Goal: Task Accomplishment & Management: Complete application form

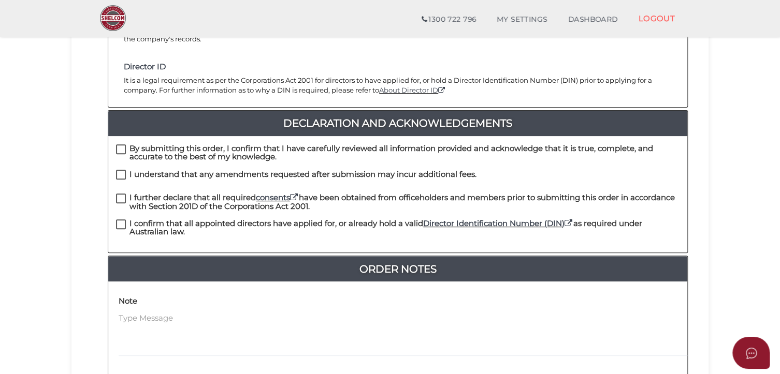
scroll to position [219, 0]
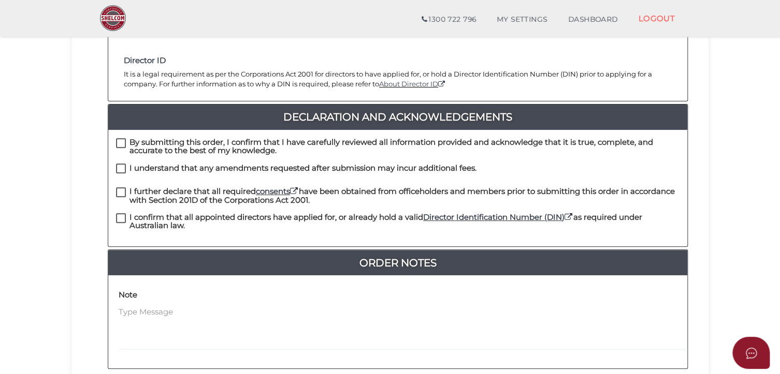
click at [121, 138] on label "By submitting this order, I confirm that I have carefully reviewed all informat…" at bounding box center [398, 144] width 564 height 13
checkbox input "true"
click at [121, 164] on label "I understand that any amendments requested after submission may incur additiona…" at bounding box center [296, 170] width 360 height 13
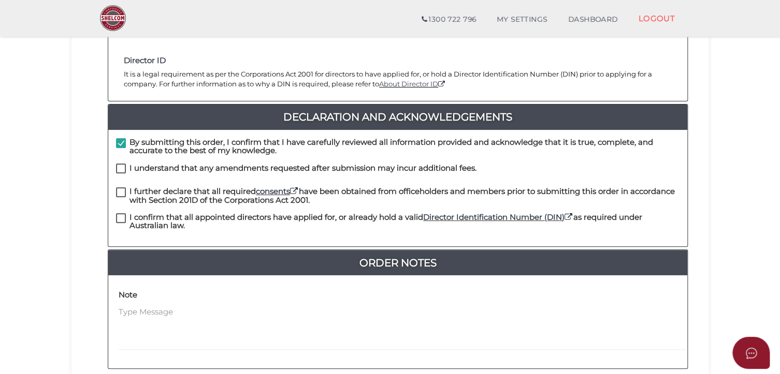
checkbox input "true"
click at [122, 187] on label "I further declare that all required consents have been obtained from officehold…" at bounding box center [398, 193] width 564 height 13
checkbox input "true"
click at [126, 213] on label "I confirm that all appointed directors have applied for, or already hold a vali…" at bounding box center [398, 219] width 564 height 13
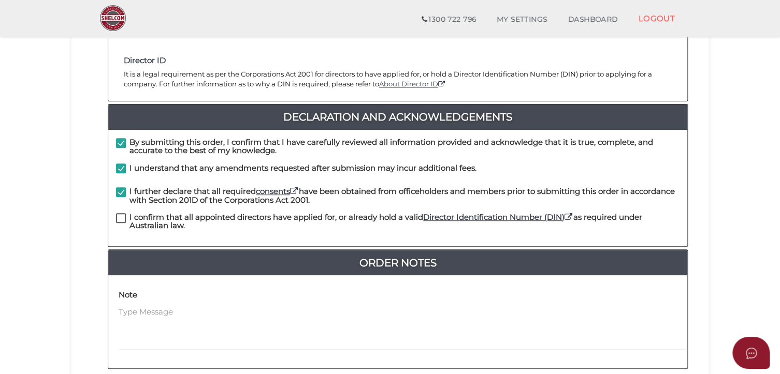
checkbox input "true"
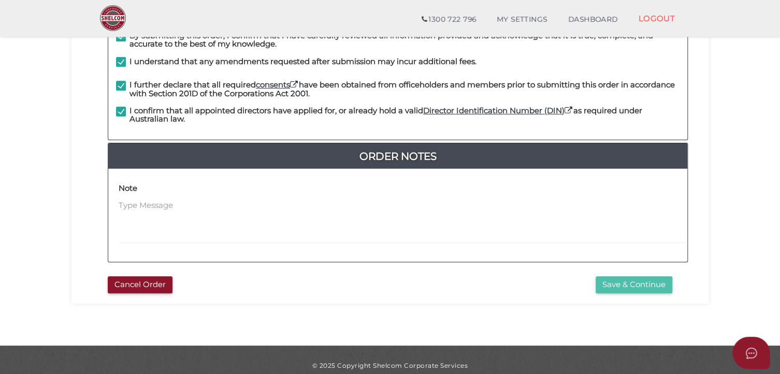
click at [632, 277] on button "Save & Continue" at bounding box center [634, 285] width 77 height 17
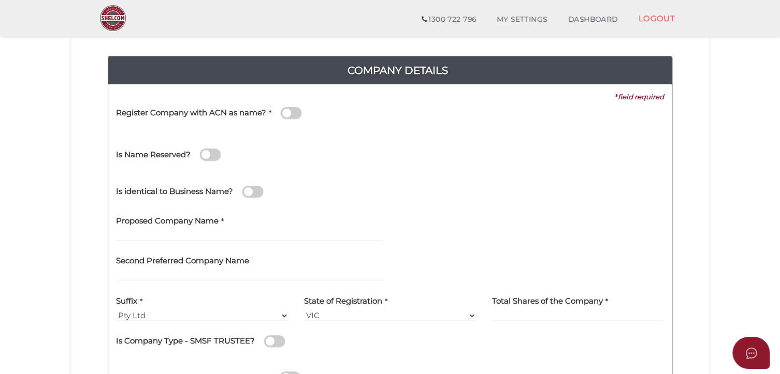
scroll to position [100, 0]
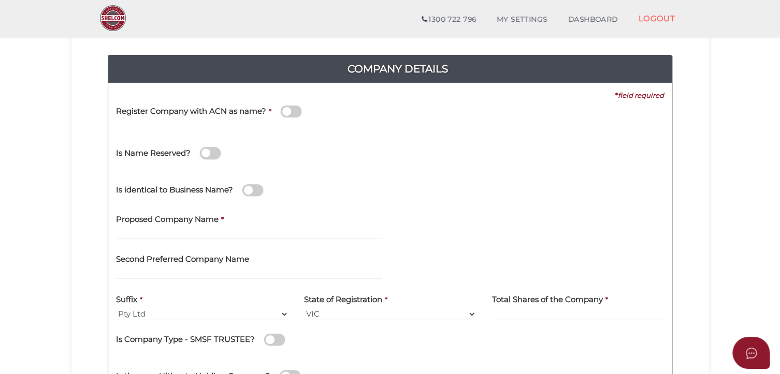
click at [297, 111] on span at bounding box center [291, 112] width 21 height 12
click at [0, 0] on input "checkbox" at bounding box center [0, 0] width 0 height 0
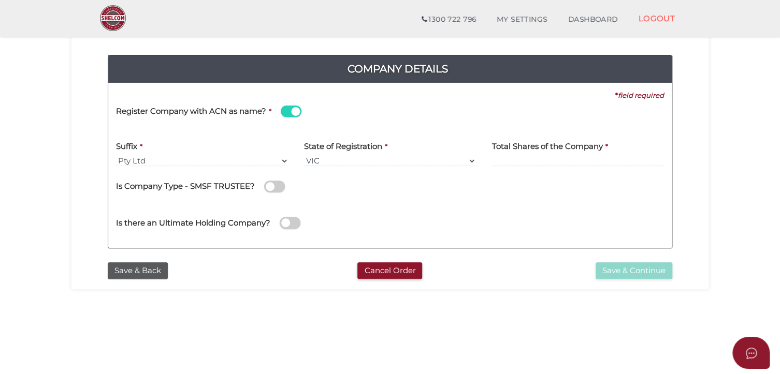
click at [284, 112] on span at bounding box center [291, 112] width 21 height 12
click at [0, 0] on input "checkbox" at bounding box center [0, 0] width 0 height 0
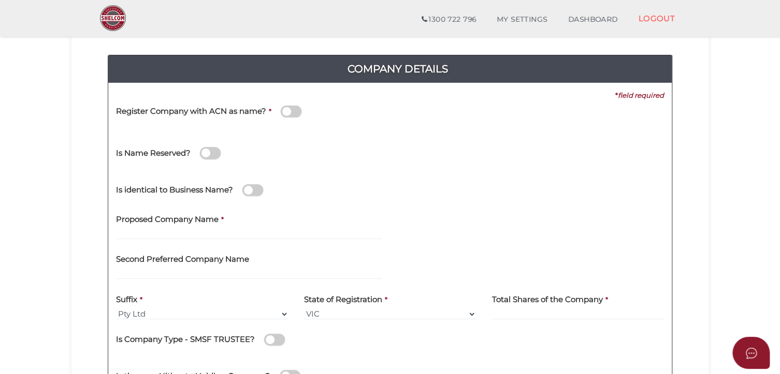
click at [217, 155] on span at bounding box center [210, 153] width 21 height 12
click at [0, 0] on input "checkbox" at bounding box center [0, 0] width 0 height 0
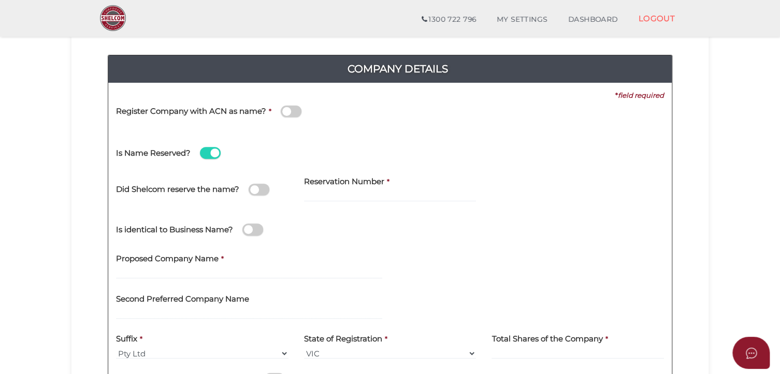
click at [211, 157] on span at bounding box center [210, 153] width 21 height 12
click at [0, 0] on input "checkbox" at bounding box center [0, 0] width 0 height 0
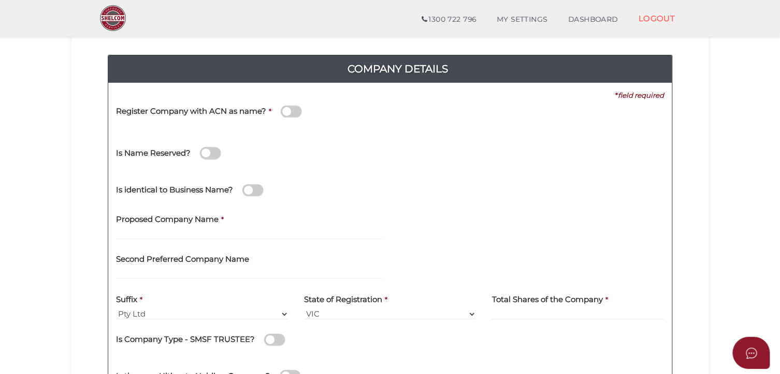
click at [290, 107] on span at bounding box center [291, 112] width 21 height 12
click at [0, 0] on input "checkbox" at bounding box center [0, 0] width 0 height 0
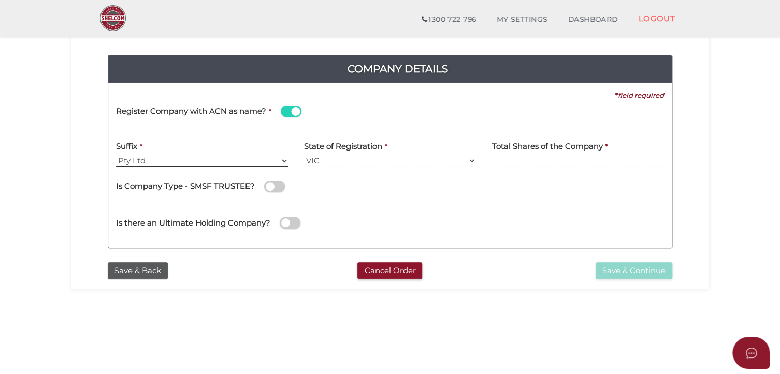
click at [169, 163] on select "Pty Ltd Pty Ltd Pty. Ltd. Pty Limited Proprietary Limited Proprietary Ltd" at bounding box center [202, 160] width 172 height 11
click at [116, 155] on select "Pty Ltd Pty Ltd Pty. Ltd. Pty Limited Proprietary Limited Proprietary Ltd" at bounding box center [202, 160] width 172 height 11
click at [536, 156] on input at bounding box center [578, 160] width 172 height 11
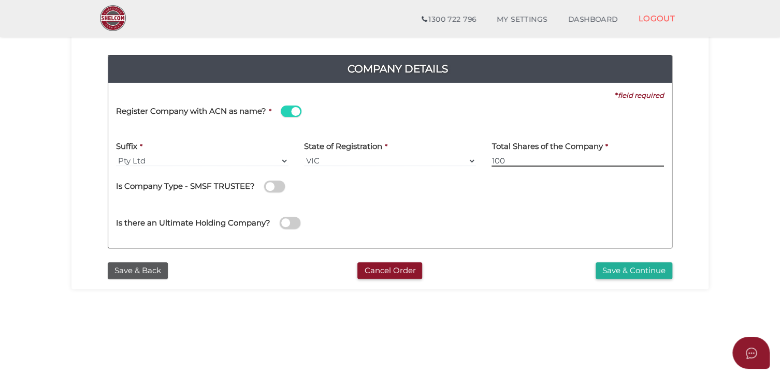
type input "100"
click at [505, 190] on div "Is Company Type - SMSF TRUSTEE?" at bounding box center [390, 185] width 548 height 21
click at [291, 111] on span at bounding box center [291, 112] width 21 height 12
click at [0, 0] on input "checkbox" at bounding box center [0, 0] width 0 height 0
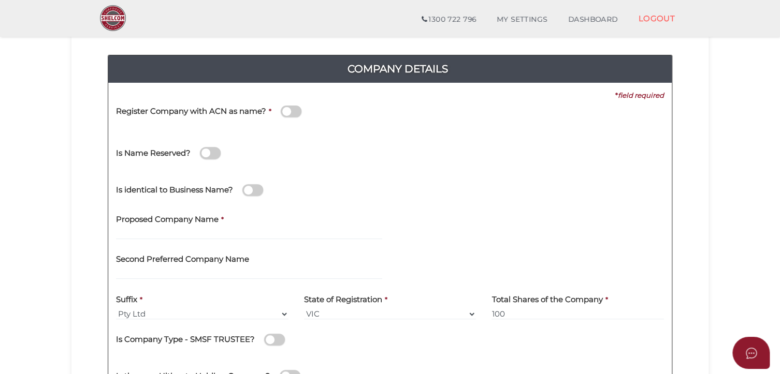
click at [211, 153] on span at bounding box center [210, 153] width 21 height 12
click at [0, 0] on input "checkbox" at bounding box center [0, 0] width 0 height 0
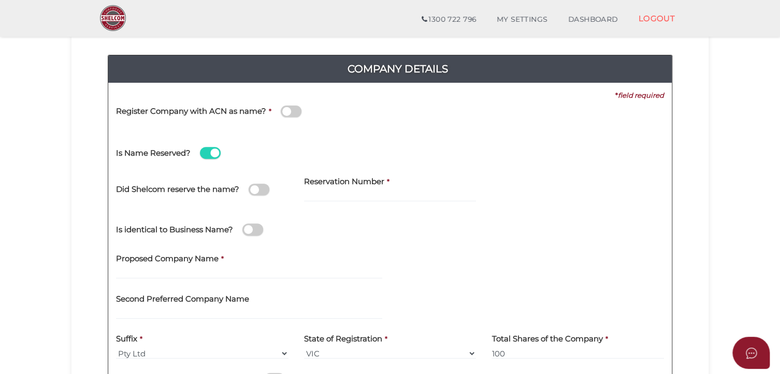
click at [211, 153] on span at bounding box center [210, 153] width 21 height 12
click at [0, 0] on input "checkbox" at bounding box center [0, 0] width 0 height 0
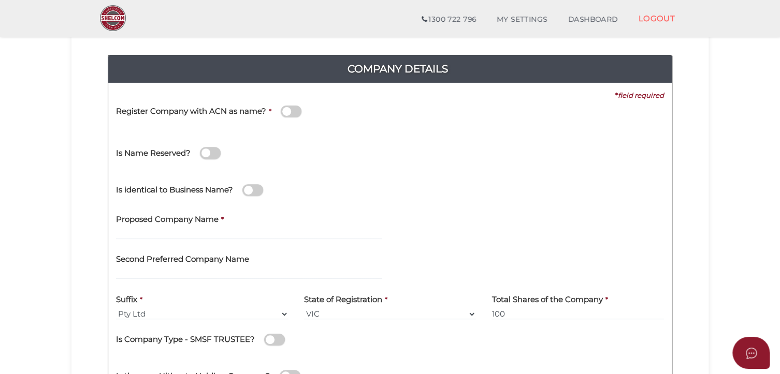
click at [257, 189] on span at bounding box center [252, 190] width 21 height 12
click at [0, 0] on input "checkbox" at bounding box center [0, 0] width 0 height 0
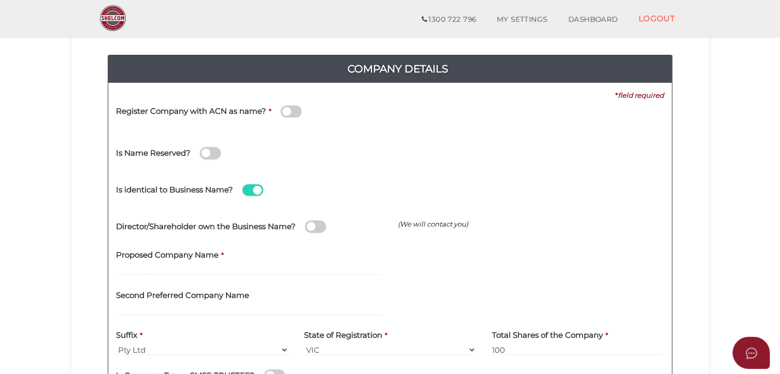
click at [259, 191] on span at bounding box center [252, 190] width 21 height 12
click at [0, 0] on input "checkbox" at bounding box center [0, 0] width 0 height 0
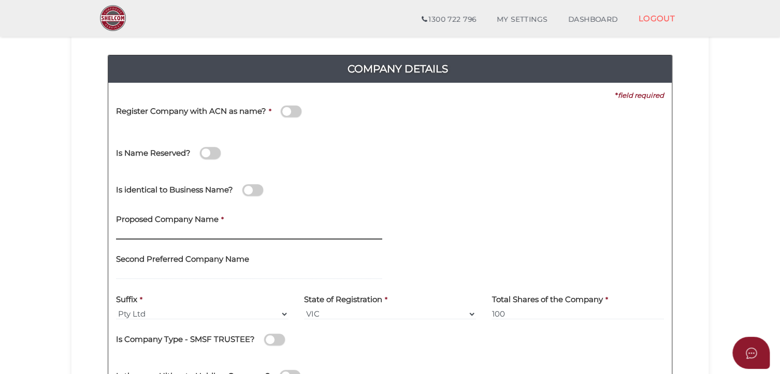
click at [168, 237] on input "text" at bounding box center [249, 233] width 266 height 11
paste input "QST DUCTWORX PTY LTD"
click at [275, 266] on div "Second Preferred Company Name" at bounding box center [249, 264] width 266 height 33
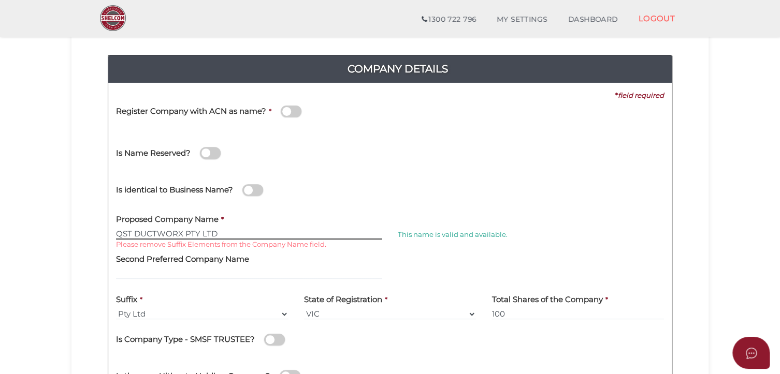
click at [221, 234] on input "QST DUCTWORX PTY LTD" at bounding box center [249, 233] width 266 height 11
type input "QST DUCTWORX"
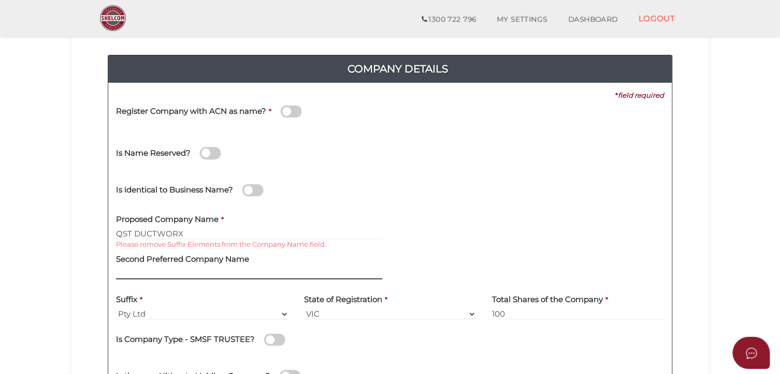
click at [234, 275] on input "text" at bounding box center [249, 273] width 266 height 11
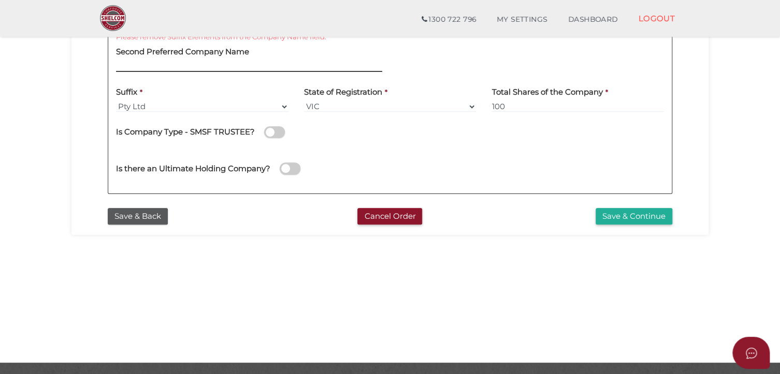
scroll to position [311, 0]
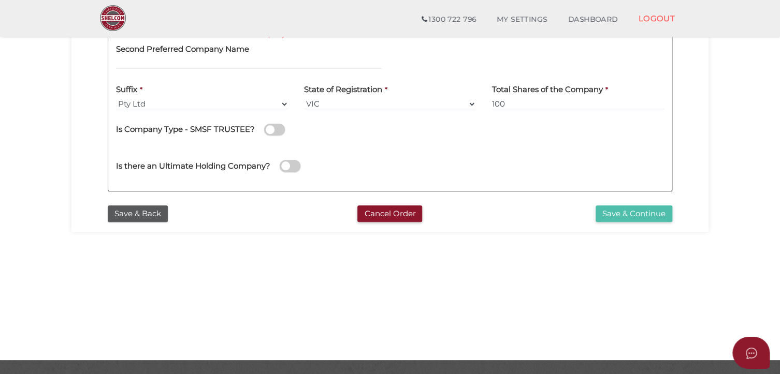
click at [638, 214] on button "Save & Continue" at bounding box center [634, 214] width 77 height 17
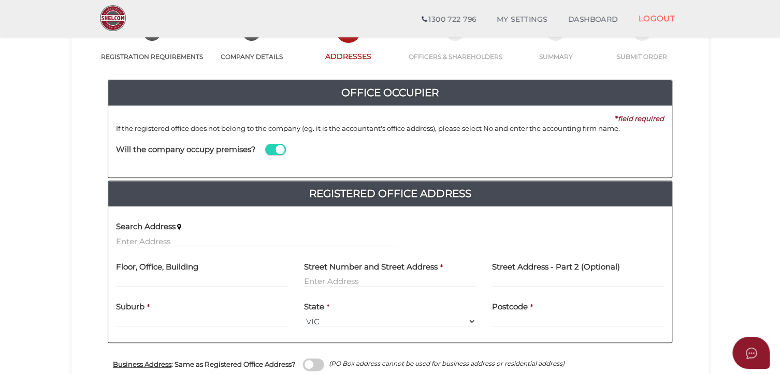
scroll to position [76, 0]
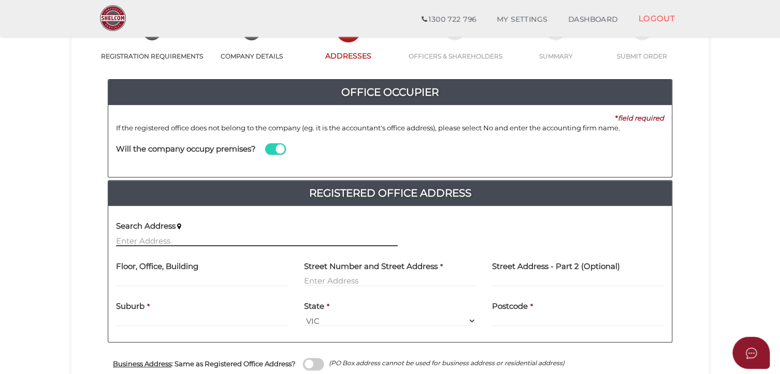
click at [168, 240] on input "text" at bounding box center [257, 240] width 282 height 11
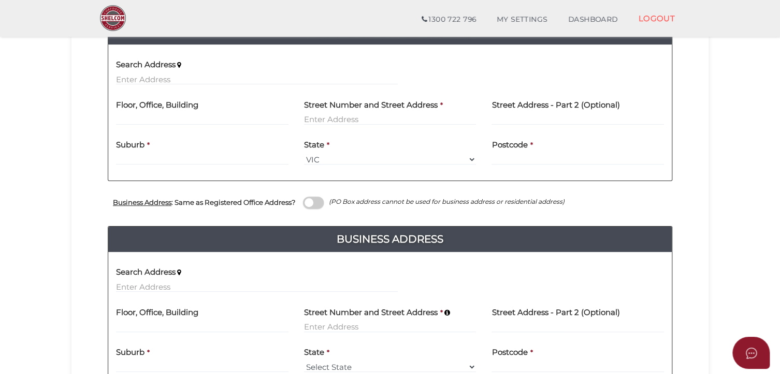
click at [190, 231] on h4 "Business Address" at bounding box center [390, 239] width 564 height 17
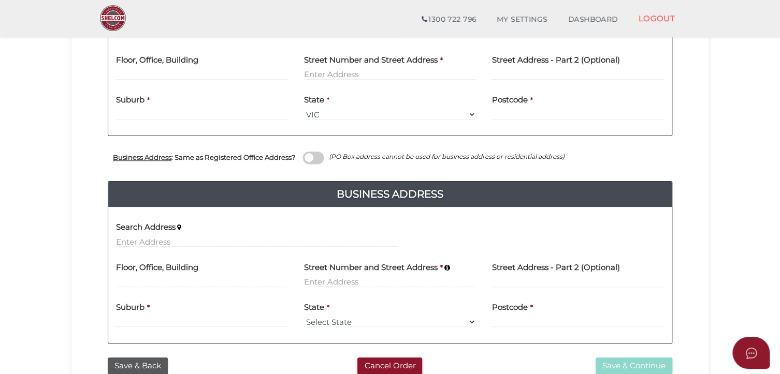
scroll to position [281, 0]
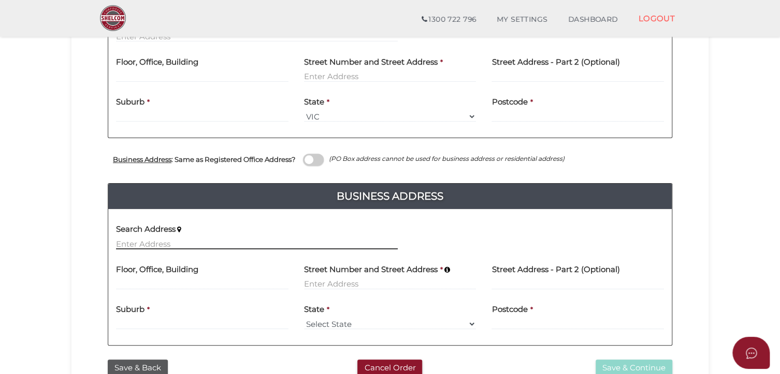
click at [139, 243] on input "text" at bounding box center [257, 243] width 282 height 11
paste input "[STREET_ADDRESS][PERSON_NAME][PERSON_NAME]"
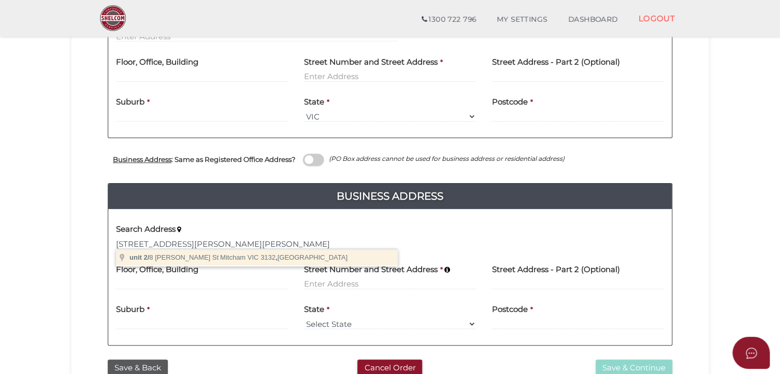
type input "[STREET_ADDRESS][PERSON_NAME][PERSON_NAME]"
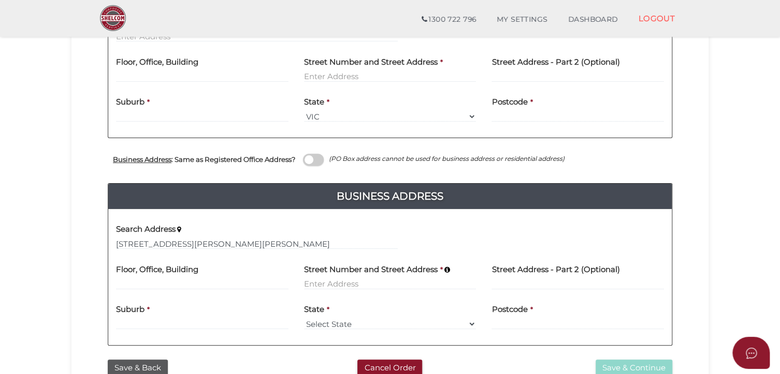
type input "unit 2"
type input "8 Forster Street"
type input "Mitcham"
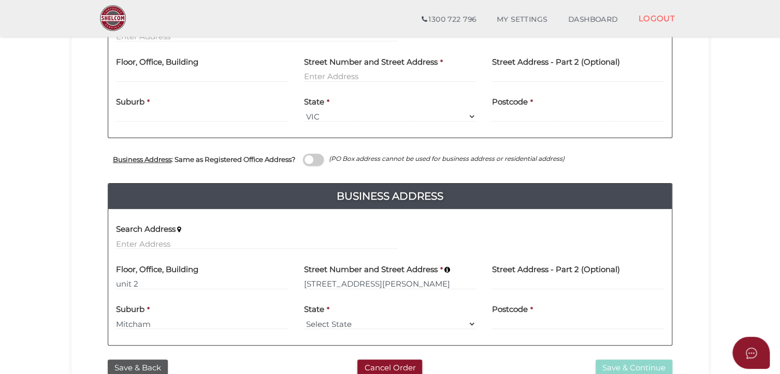
select select "VIC"
type input "3132"
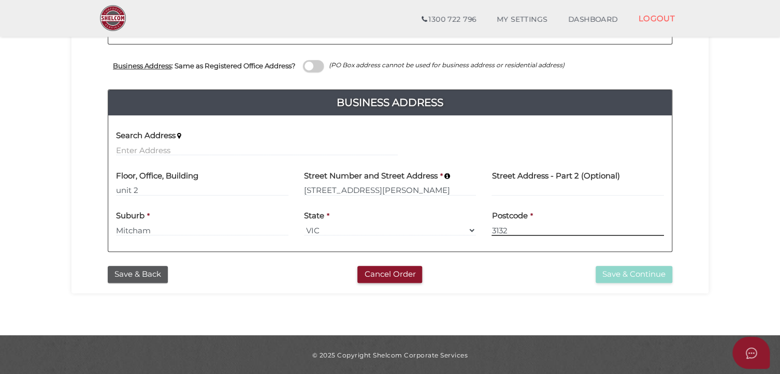
click at [541, 229] on input "3132" at bounding box center [578, 230] width 172 height 11
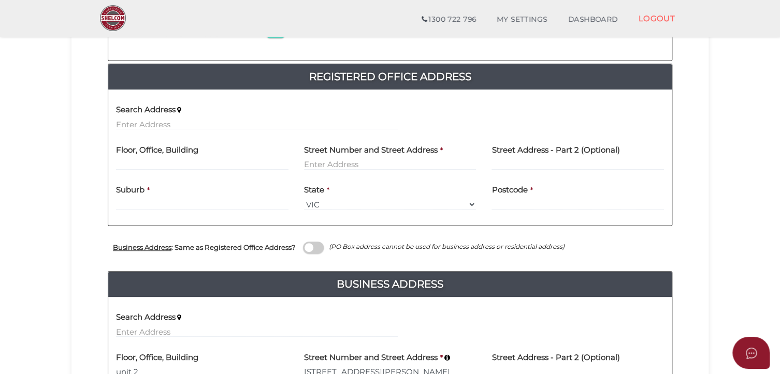
scroll to position [193, 0]
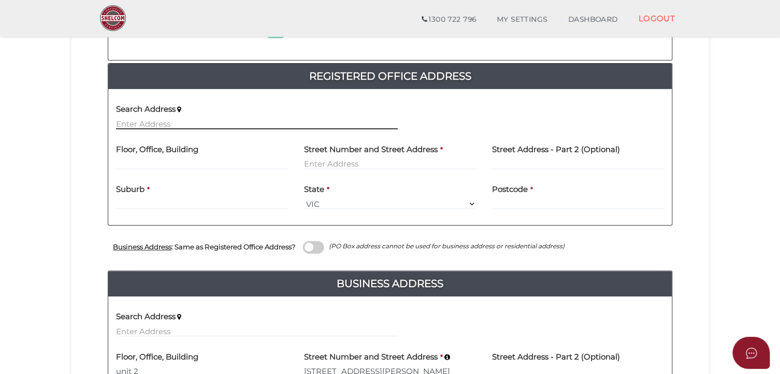
click at [128, 123] on input "text" at bounding box center [257, 123] width 282 height 11
paste input "Unit 2 8 Forster St MITCHAM VIC 3132 Australia"
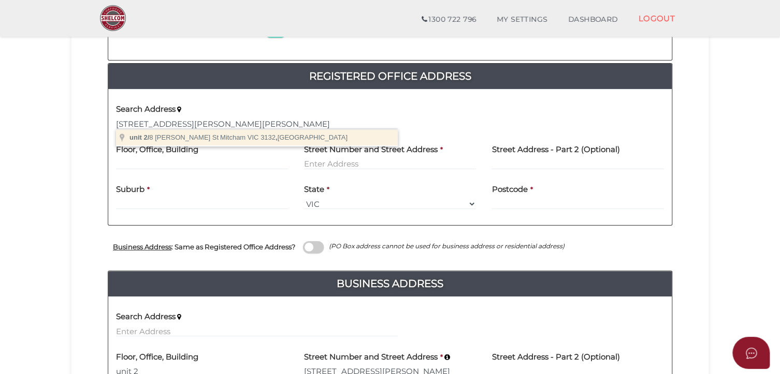
type input "unit 2/8 Forster St, Mitcham VIC 3132, Australia"
type input "unit 2"
type input "8 Forster Street"
type input "Mitcham"
select select "VIC"
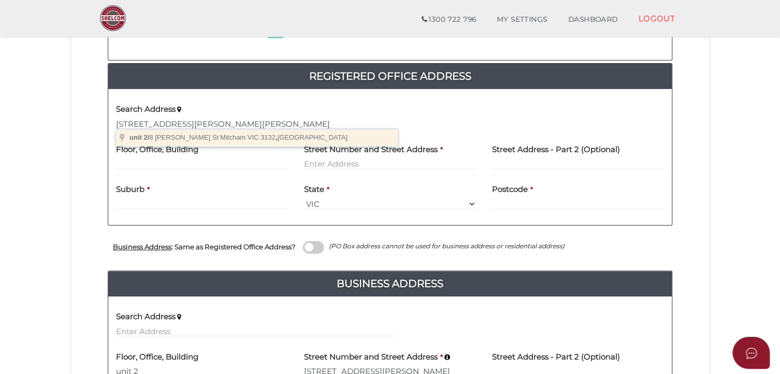
type input "3132"
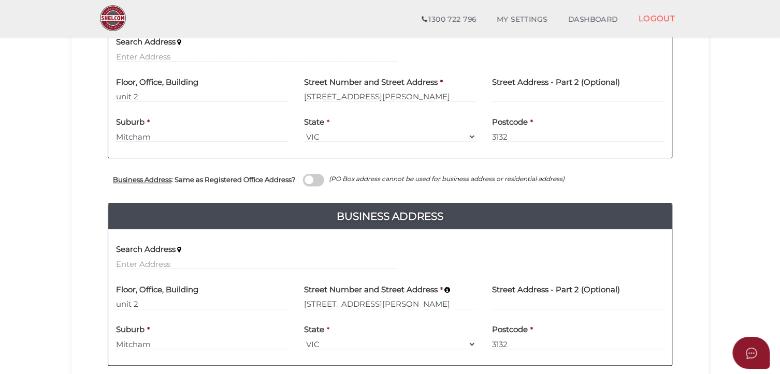
scroll to position [374, 0]
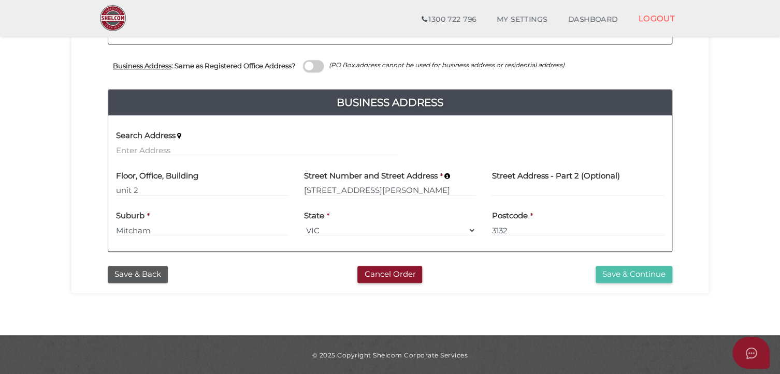
click at [625, 274] on button "Save & Continue" at bounding box center [634, 274] width 77 height 17
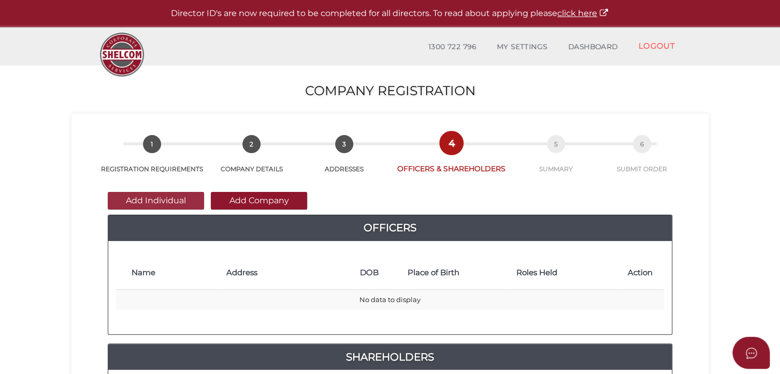
click at [166, 204] on button "Add Individual" at bounding box center [156, 201] width 96 height 18
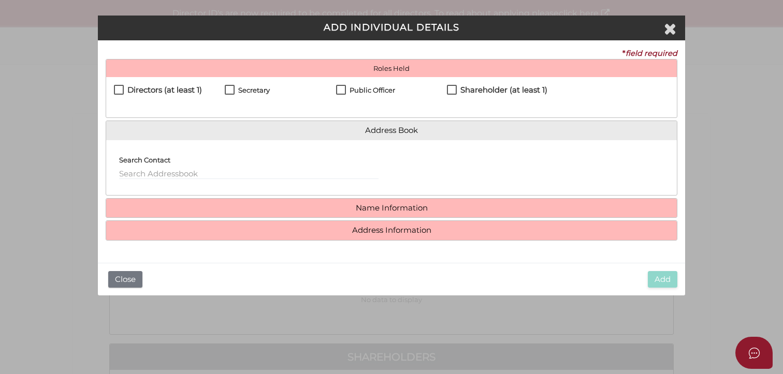
click at [116, 90] on label "Directors (at least 1)" at bounding box center [158, 92] width 88 height 13
checkbox input "true"
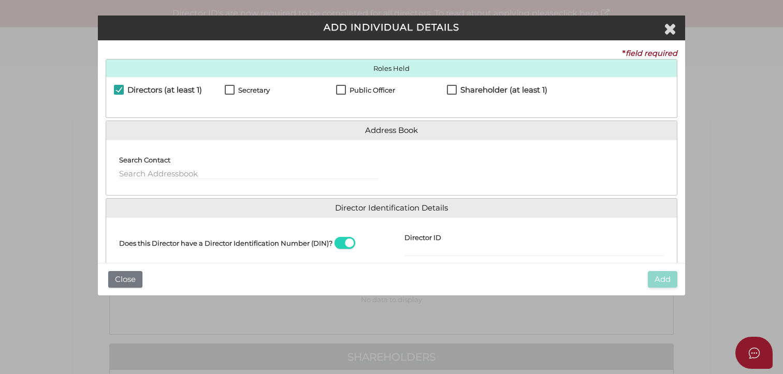
click at [234, 89] on label "Secretary" at bounding box center [247, 92] width 45 height 13
checkbox input "true"
click at [340, 86] on label "Public Officer" at bounding box center [365, 92] width 59 height 13
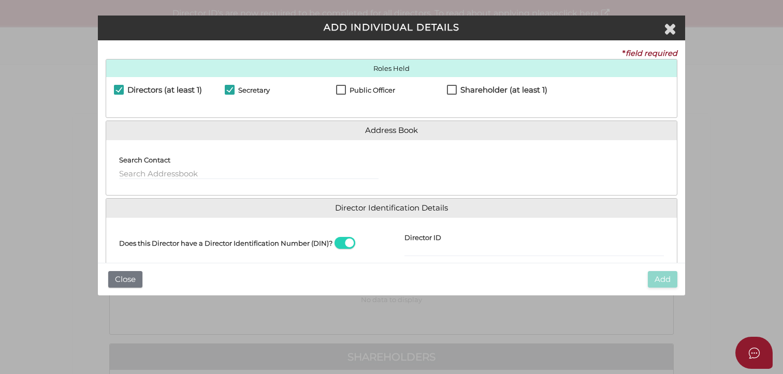
checkbox input "true"
click at [452, 88] on label "Shareholder (at least 1)" at bounding box center [497, 92] width 100 height 13
checkbox input "true"
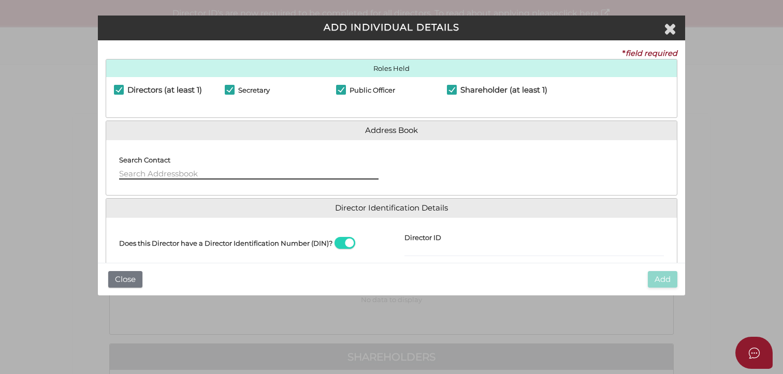
click at [141, 175] on input "text" at bounding box center [248, 173] width 259 height 11
paste input "SEMSARZADEH TEHRANI, QAIS"
drag, startPoint x: 221, startPoint y: 177, endPoint x: 110, endPoint y: 179, distance: 111.4
click at [110, 179] on div "Search Contact SEMSARZADEH TEHRANI, QAIS" at bounding box center [248, 167] width 285 height 39
click at [156, 171] on input "QAIS" at bounding box center [248, 173] width 259 height 11
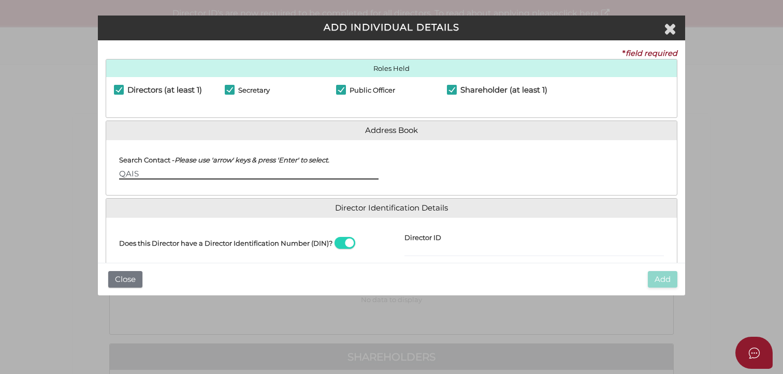
paste input "SEMSARZADEH TEHRANI,"
type input "QAIS SEMSARZADEH TEHRANI"
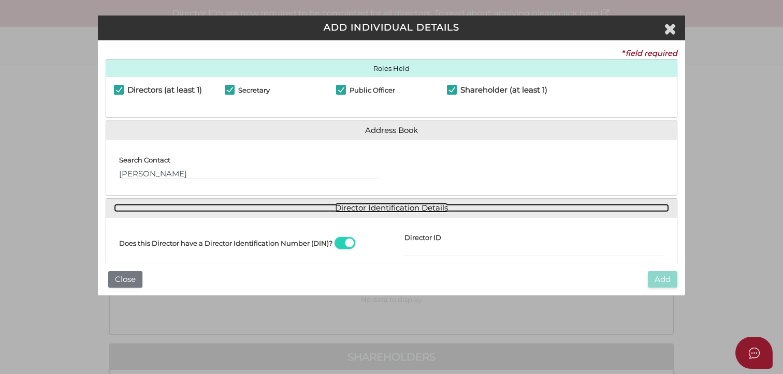
click at [199, 207] on link "Director Identification Details" at bounding box center [391, 208] width 555 height 9
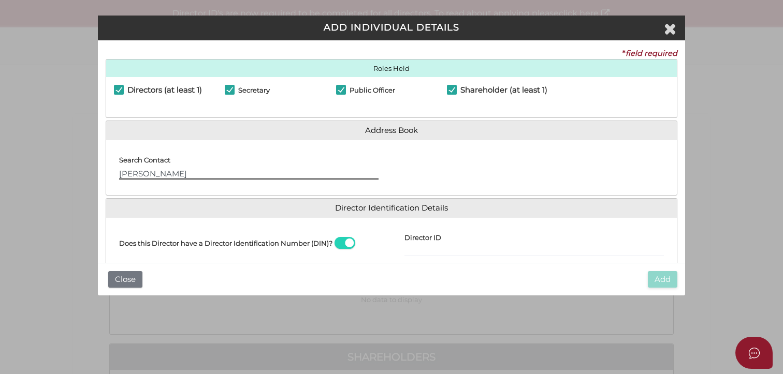
click at [275, 174] on input "QAIS SEMSARZADEH TEHRANI" at bounding box center [248, 173] width 259 height 11
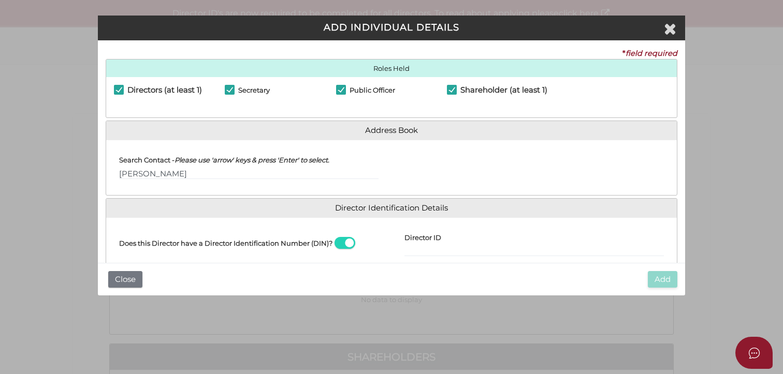
click at [252, 255] on div "Does this Director have a Director Identification Number (DIN)?" at bounding box center [248, 245] width 285 height 39
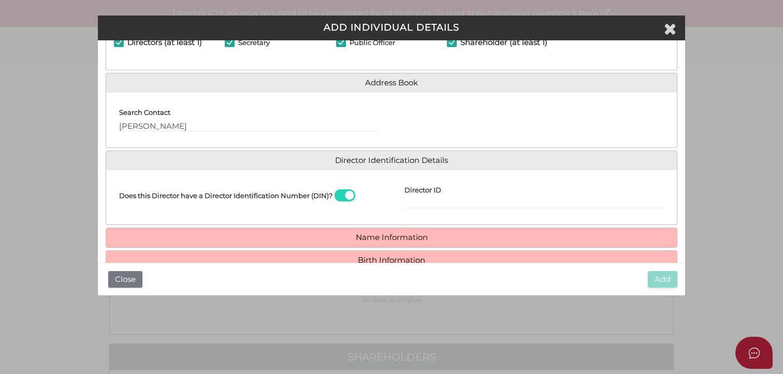
scroll to position [115, 0]
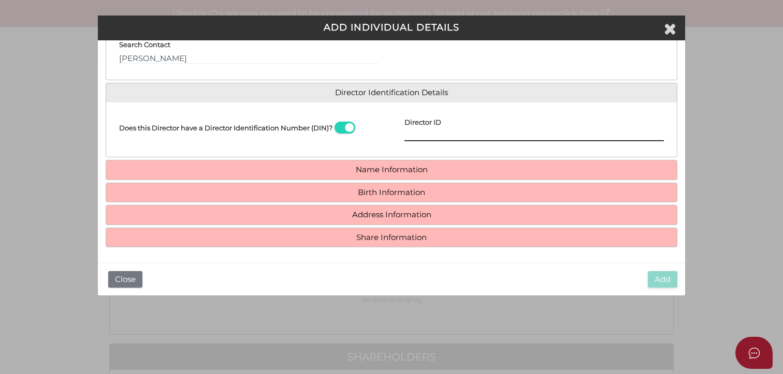
click at [409, 135] on input "Director ID" at bounding box center [534, 135] width 259 height 11
click at [343, 127] on span at bounding box center [345, 128] width 21 height 12
click at [0, 0] on input "checkbox" at bounding box center [0, 0] width 0 height 0
paste input "[EMAIL_ADDRESS][DOMAIN_NAME]"
type input "[EMAIL_ADDRESS][DOMAIN_NAME]"
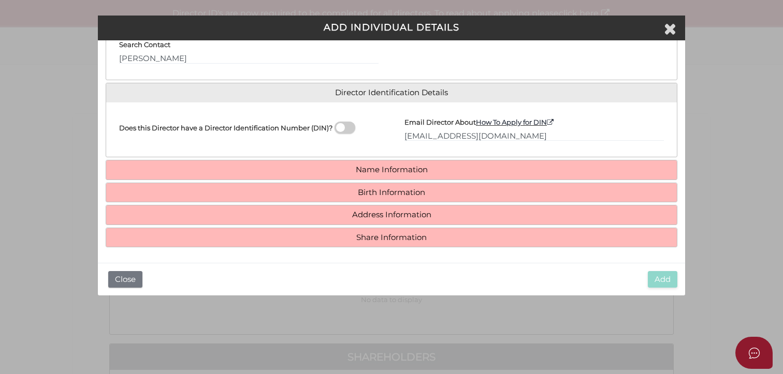
click at [496, 163] on h4 "Name Information" at bounding box center [391, 170] width 571 height 19
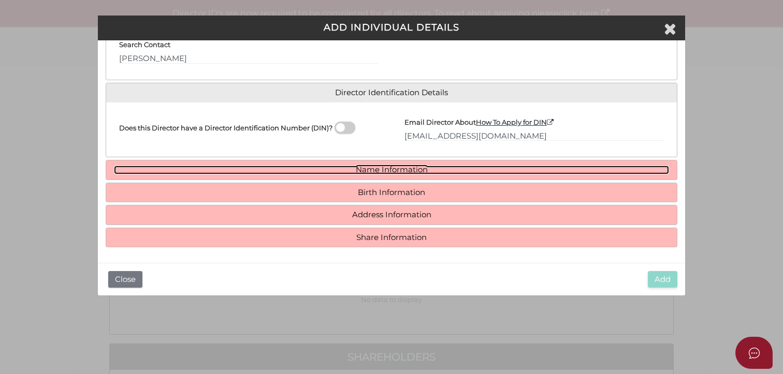
click at [399, 169] on link "Name Information" at bounding box center [391, 170] width 555 height 9
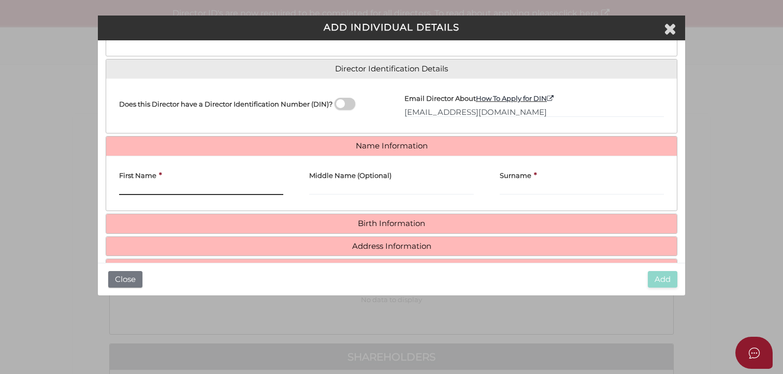
click at [160, 188] on input "First Name" at bounding box center [201, 189] width 164 height 11
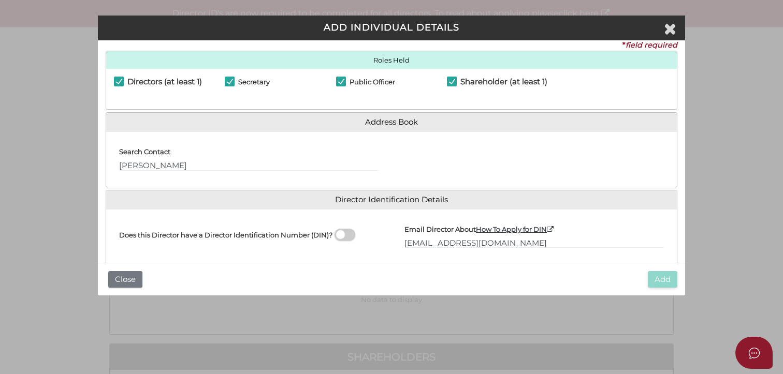
scroll to position [8, 0]
drag, startPoint x: 140, startPoint y: 168, endPoint x: 119, endPoint y: 170, distance: 21.3
click at [119, 170] on input "QAIS SEMSARZADEH TEHRANI" at bounding box center [248, 166] width 259 height 11
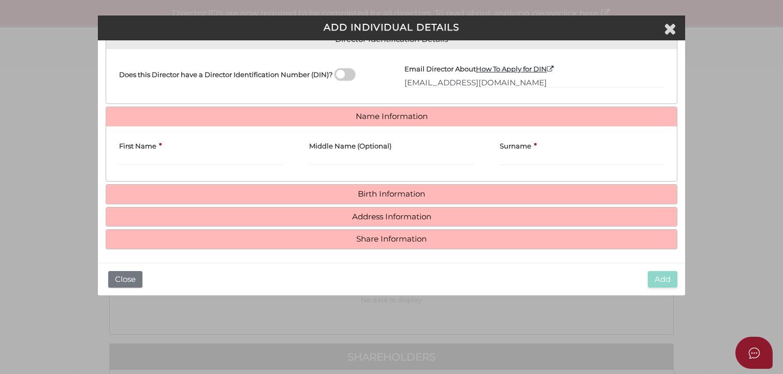
scroll to position [170, 0]
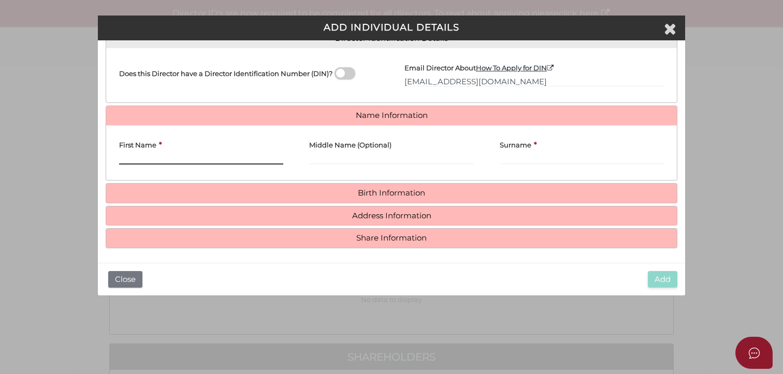
click at [129, 155] on input "First Name" at bounding box center [201, 158] width 164 height 11
paste input "QAIS"
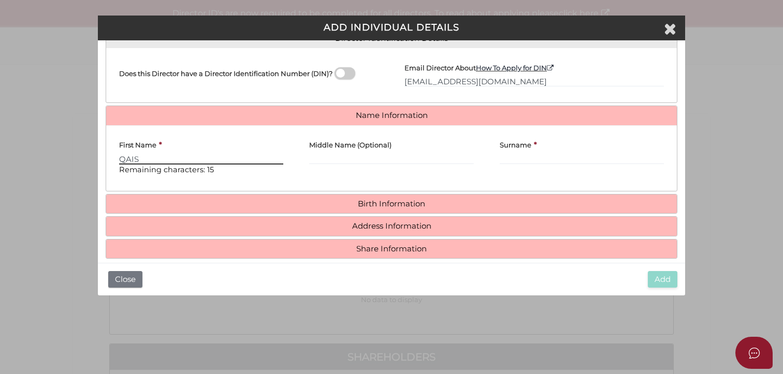
type input "QAIS"
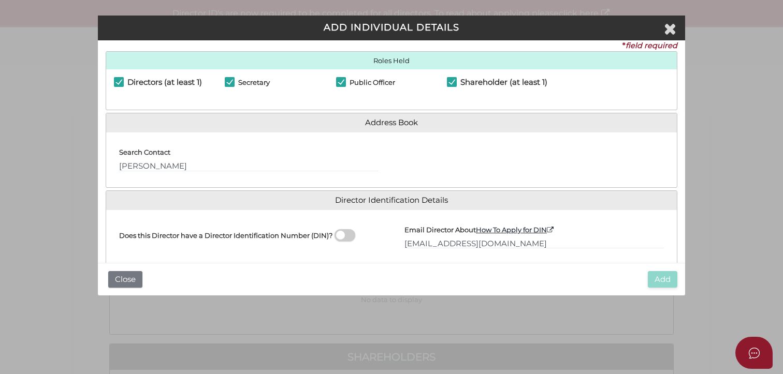
scroll to position [4, 0]
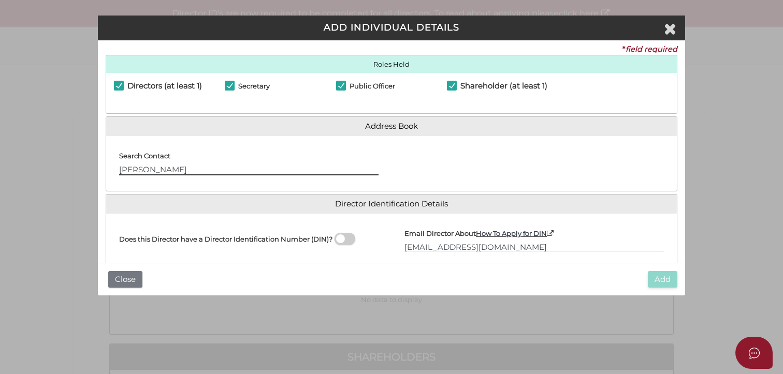
drag, startPoint x: 143, startPoint y: 169, endPoint x: 244, endPoint y: 163, distance: 101.7
click at [244, 163] on div "Search Contact QAIS SEMSARZADEH TEHRANI" at bounding box center [248, 159] width 259 height 31
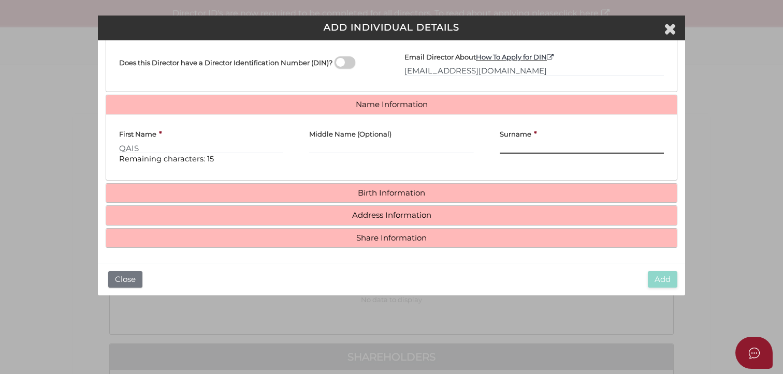
click at [528, 148] on input "Surname" at bounding box center [582, 147] width 164 height 11
paste input "SEMSARZADEH TEHRANI"
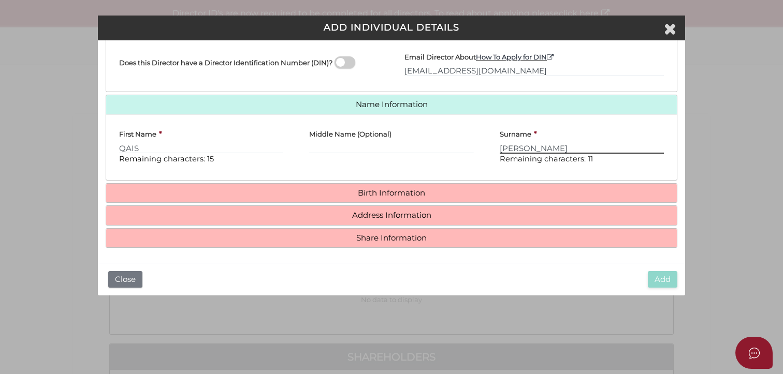
type input "SEMSARZADEH TEHRANI"
click at [475, 165] on div "Middle Name (Optional)" at bounding box center [391, 148] width 190 height 50
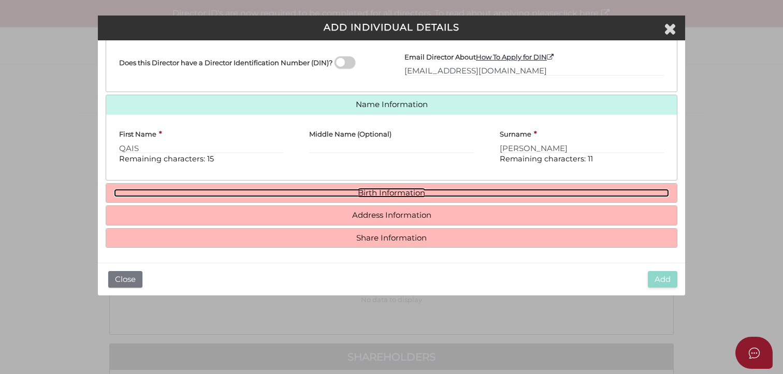
click at [408, 189] on link "Birth Information" at bounding box center [391, 193] width 555 height 9
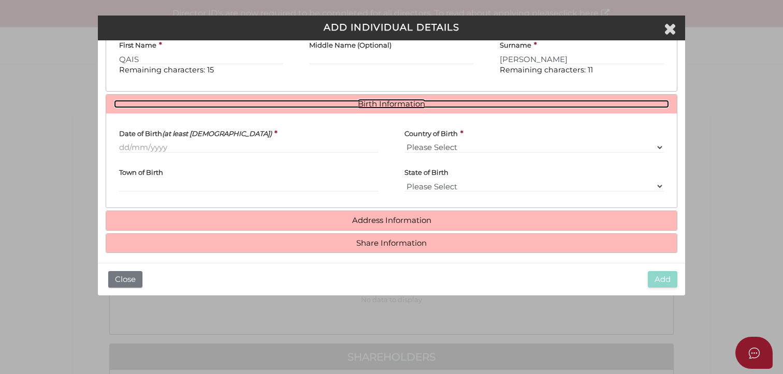
scroll to position [271, 0]
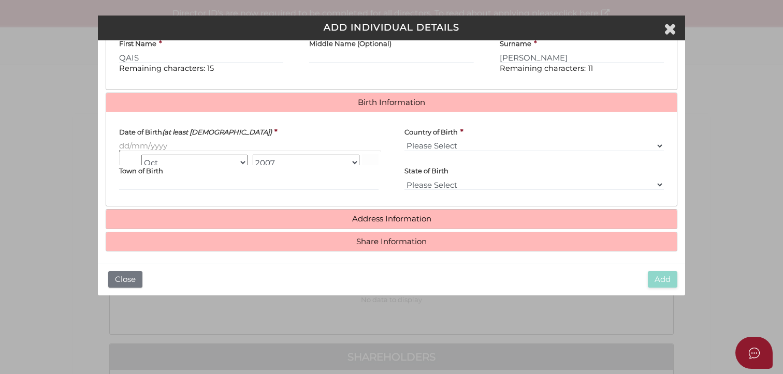
click at [164, 142] on input "Date of Birth (at least 18 years old)" at bounding box center [248, 145] width 259 height 11
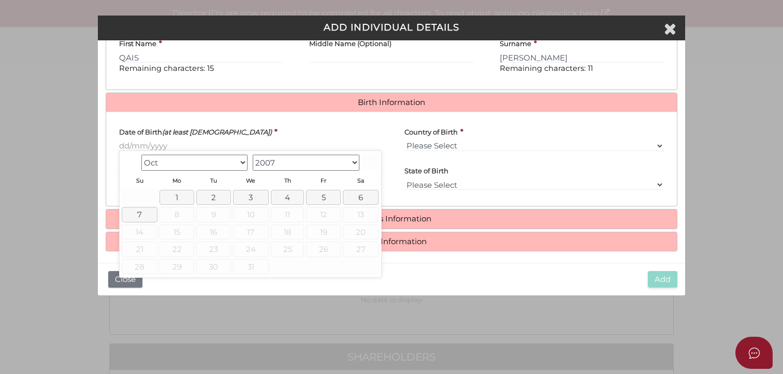
click at [237, 161] on select "Jan Feb Mar Apr May Jun Jul Aug Sep Oct" at bounding box center [194, 163] width 107 height 16
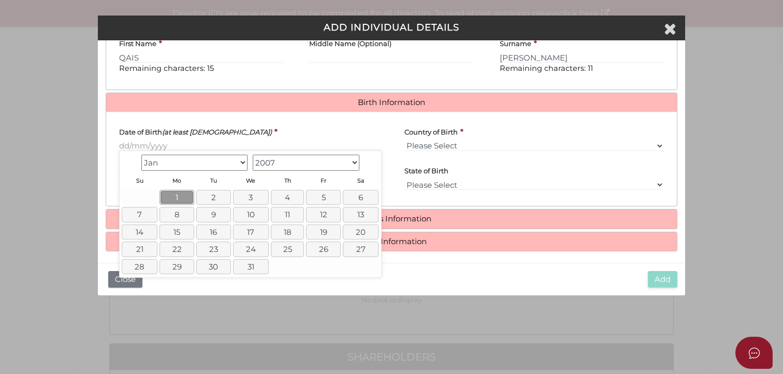
click at [178, 192] on link "1" at bounding box center [177, 197] width 35 height 15
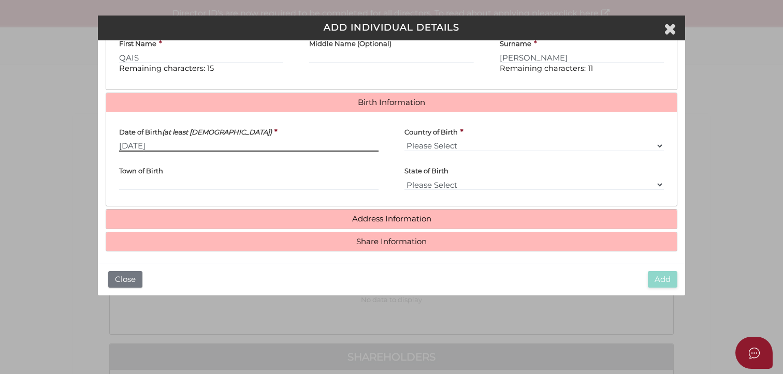
click at [213, 140] on input "01/01/2007" at bounding box center [248, 145] width 259 height 11
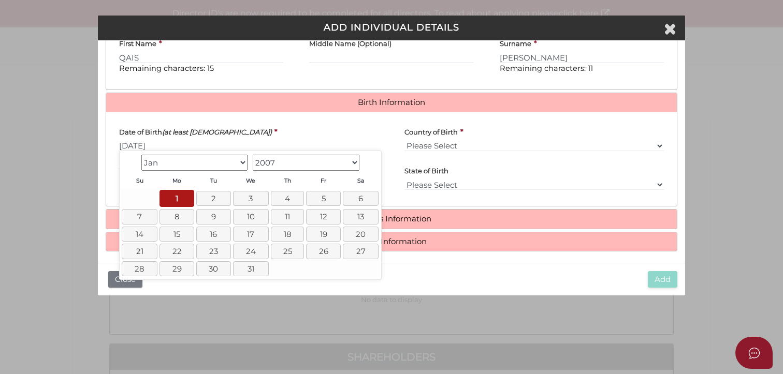
click at [351, 162] on select "1900 1901 1902 1903 1904 1905 1906 1907 1908 1909 1910 1911 1912 1913 1914 1915…" at bounding box center [306, 163] width 107 height 16
click at [280, 294] on div "Add Close" at bounding box center [391, 279] width 587 height 33
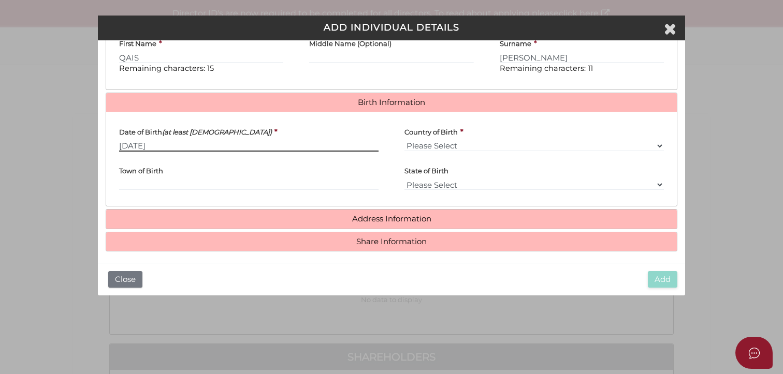
click at [171, 149] on input "01/01/2007" at bounding box center [248, 145] width 259 height 11
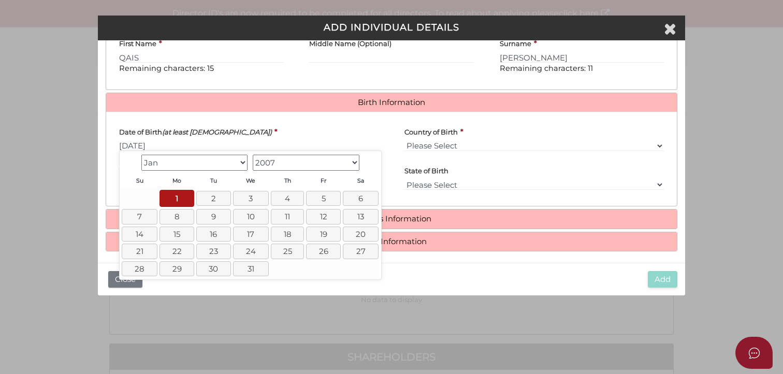
click at [346, 163] on select "1900 1901 1902 1903 1904 1905 1906 1907 1908 1909 1910 1911 1912 1913 1914 1915…" at bounding box center [306, 163] width 107 height 16
click at [140, 196] on link "1" at bounding box center [139, 197] width 35 height 15
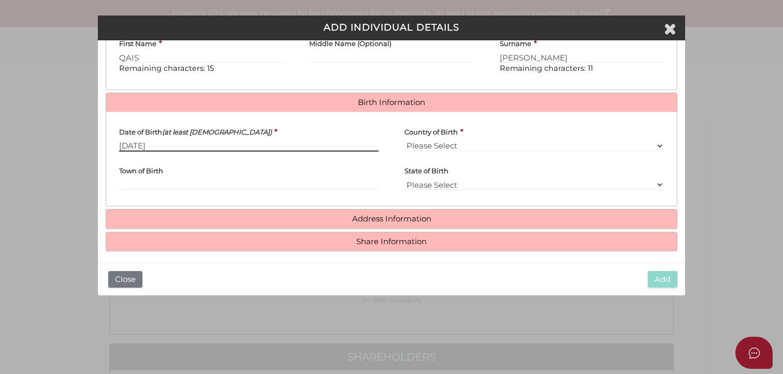
click at [137, 145] on input "01/01/1978" at bounding box center [248, 145] width 259 height 11
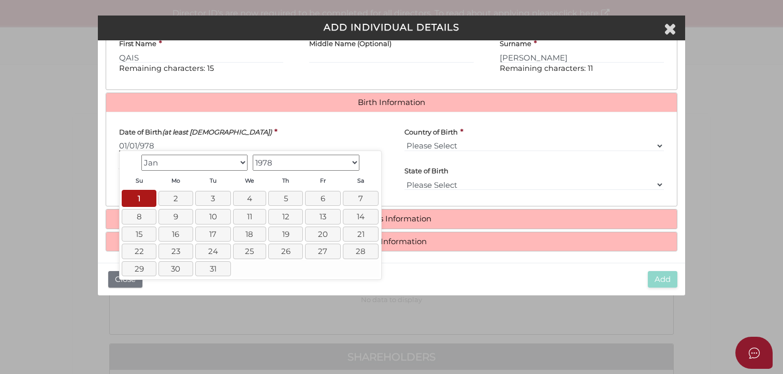
type input "01/09/78"
drag, startPoint x: 160, startPoint y: 144, endPoint x: 110, endPoint y: 145, distance: 50.3
click at [110, 145] on div "Date of Birth (at least 18 years old) * 01/09/78" at bounding box center [248, 139] width 285 height 39
click at [143, 199] on link "1" at bounding box center [139, 198] width 35 height 17
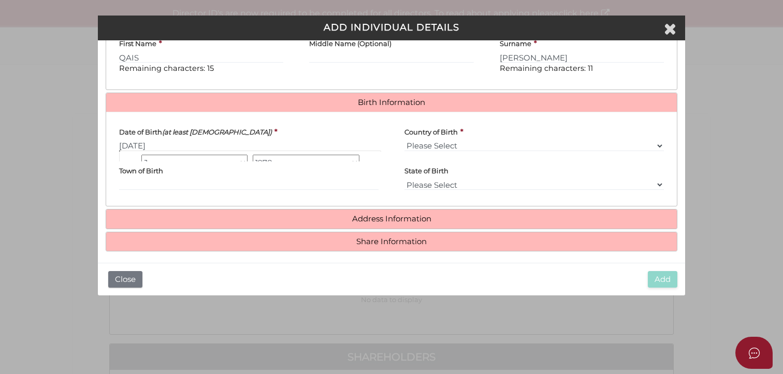
click at [156, 147] on input "01/01/1978" at bounding box center [248, 145] width 259 height 11
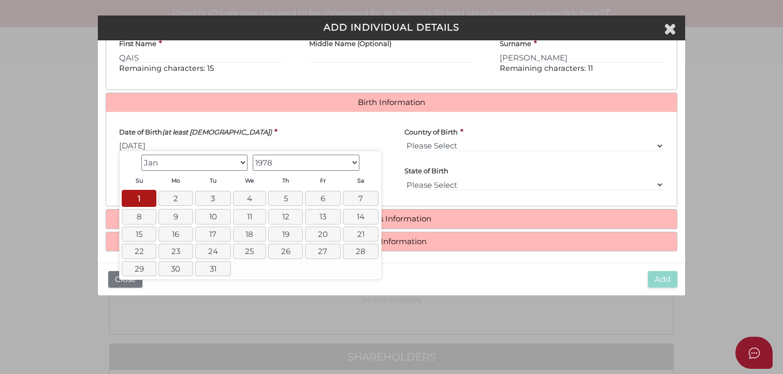
click at [238, 160] on select "Jan Feb Mar Apr May Jun Jul Aug Sep Oct Nov Dec" at bounding box center [194, 163] width 107 height 16
click at [156, 188] on th "Mo" at bounding box center [174, 181] width 37 height 16
click at [296, 198] on link "1" at bounding box center [287, 197] width 35 height 15
type input "01/06/1978"
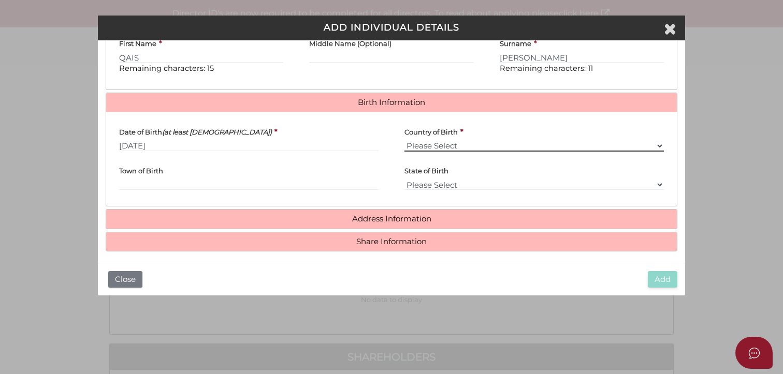
click at [445, 141] on select "Please Select v Australia Afghanistan Albania Algeria American Samoa Andorra An…" at bounding box center [534, 145] width 259 height 11
select select "Iran, Islamic Republic of"
click at [468, 146] on select "Please Select v Australia Afghanistan Albania Algeria American Samoa Andorra An…" at bounding box center [534, 145] width 259 height 11
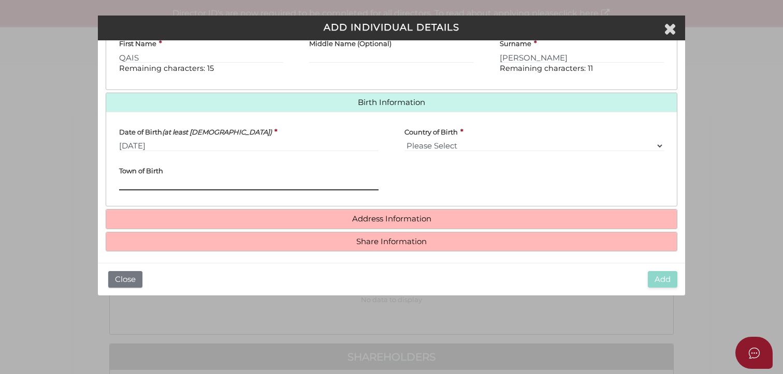
click at [262, 183] on input "Town of Birth" at bounding box center [248, 184] width 259 height 11
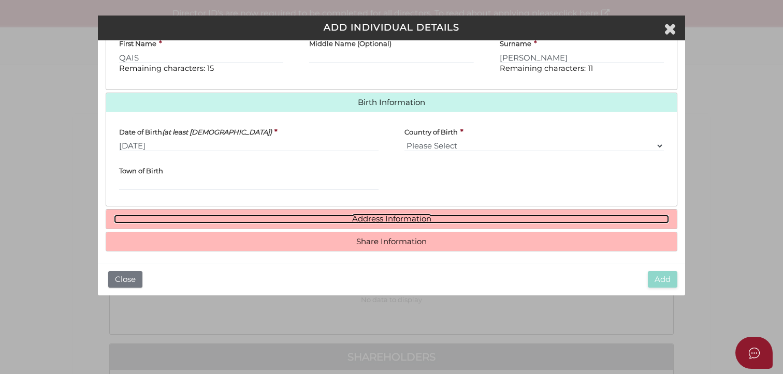
click at [367, 218] on link "Address Information" at bounding box center [391, 219] width 555 height 9
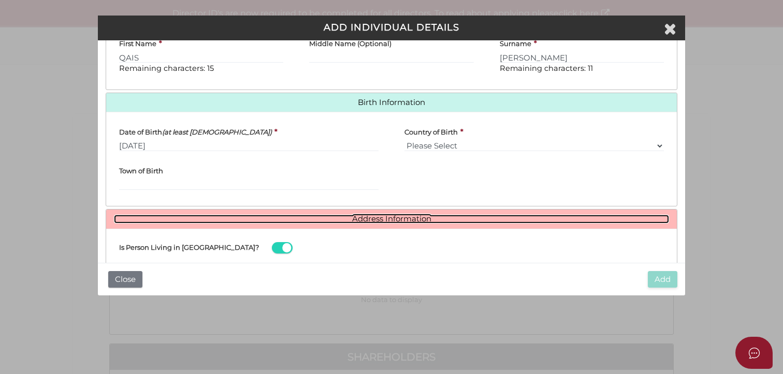
scroll to position [429, 0]
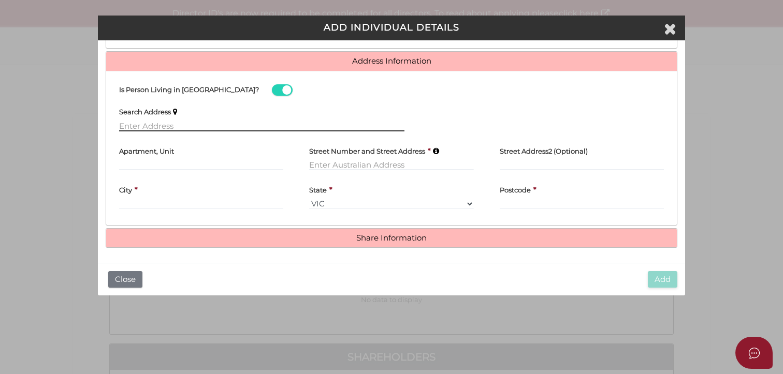
click at [145, 127] on input "text" at bounding box center [261, 125] width 285 height 11
paste input "Unit 2 8 Forster St MITCHAM VIC 3132 Australia"
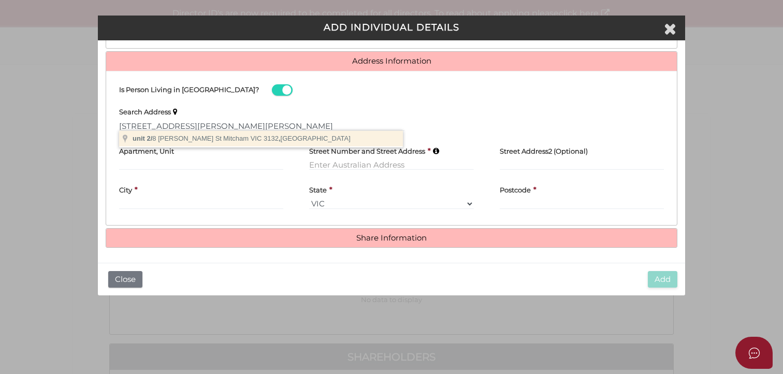
type input "unit 2/8 Forster St, Mitcham VIC 3132, Australia"
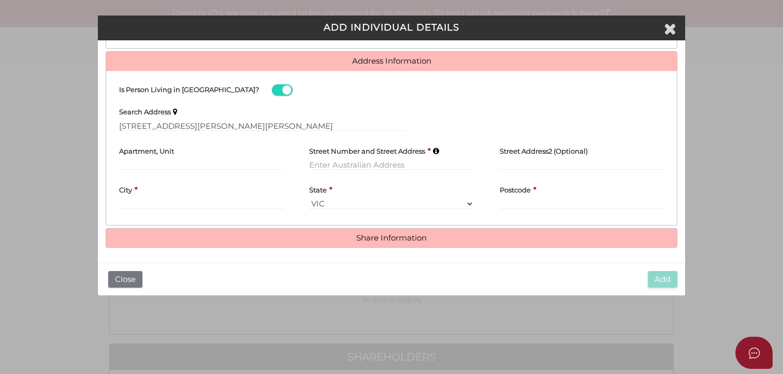
type input "unit 2"
type input "8 Forster Street"
type input "Mitcham"
select select "VIC"
type input "3132"
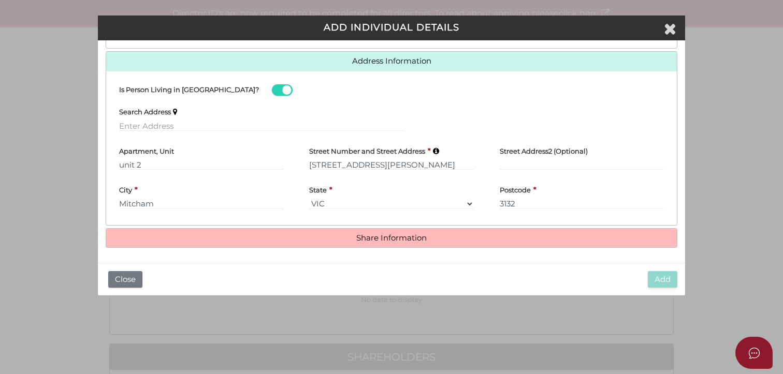
click at [352, 229] on h4 "Share Information" at bounding box center [391, 238] width 571 height 19
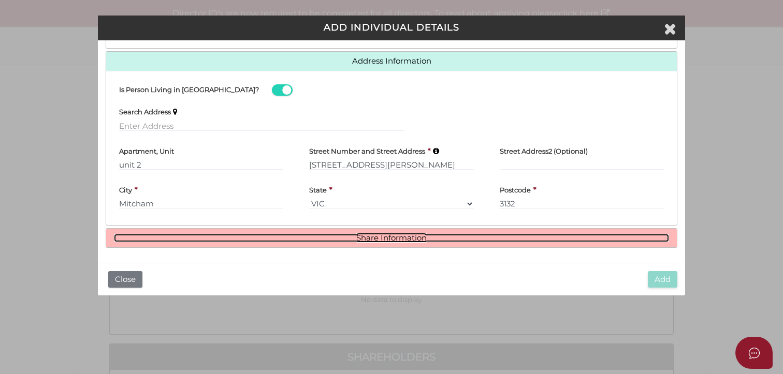
click at [369, 238] on link "Share Information" at bounding box center [391, 238] width 555 height 9
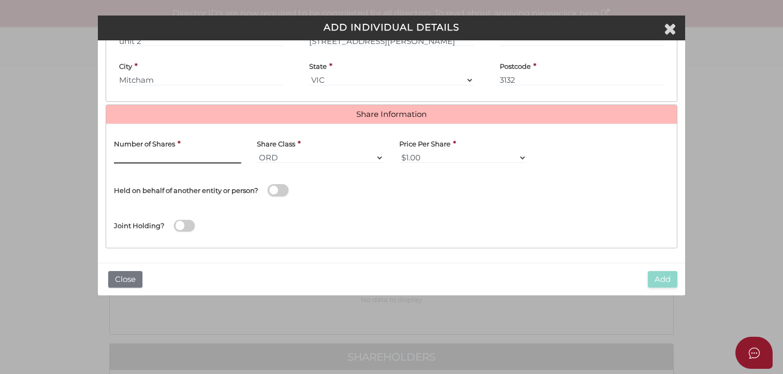
click at [153, 154] on input "text" at bounding box center [177, 157] width 127 height 11
click at [408, 194] on div "Name of Entity *" at bounding box center [534, 188] width 285 height 35
click at [522, 152] on select "$1.00 $0.01 $0.001 $0.0001 $0.10 $0.50 $2.00 $5.00 $10.00 Other" at bounding box center [462, 157] width 127 height 11
click at [399, 152] on select "$1.00 $0.01 $0.001 $0.0001 $0.10 $0.50 $2.00 $5.00 $10.00 Other" at bounding box center [462, 157] width 127 height 11
click at [376, 208] on div "Joint Holding?" at bounding box center [391, 224] width 571 height 34
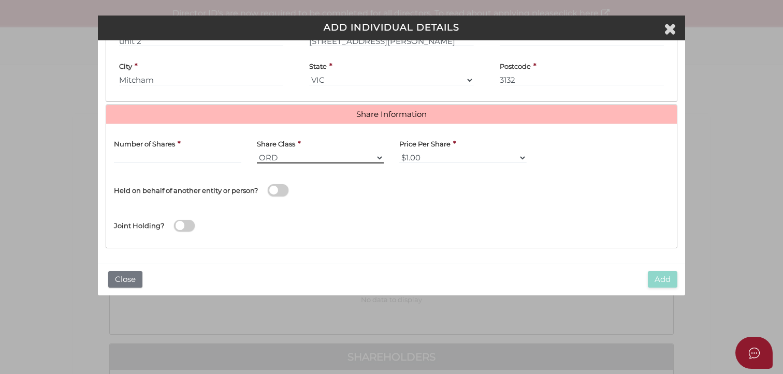
click at [374, 153] on select "ORD A CLASS B CLASS C CLASS D CLASS EMP FOU LG MAN RED SPE PRF CUMP NCP REDP NR…" at bounding box center [320, 157] width 127 height 11
click at [257, 152] on select "ORD A CLASS B CLASS C CLASS D CLASS EMP FOU LG MAN RED SPE PRF CUMP NCP REDP NR…" at bounding box center [320, 157] width 127 height 11
click at [447, 153] on select "$1.00 $0.01 $0.001 $0.0001 $0.10 $0.50 $2.00 $5.00 $10.00 Other" at bounding box center [462, 157] width 127 height 11
click at [399, 152] on select "$1.00 $0.01 $0.001 $0.0001 $0.10 $0.50 $2.00 $5.00 $10.00 Other" at bounding box center [462, 157] width 127 height 11
click at [394, 186] on div "Name of Entity *" at bounding box center [534, 188] width 285 height 35
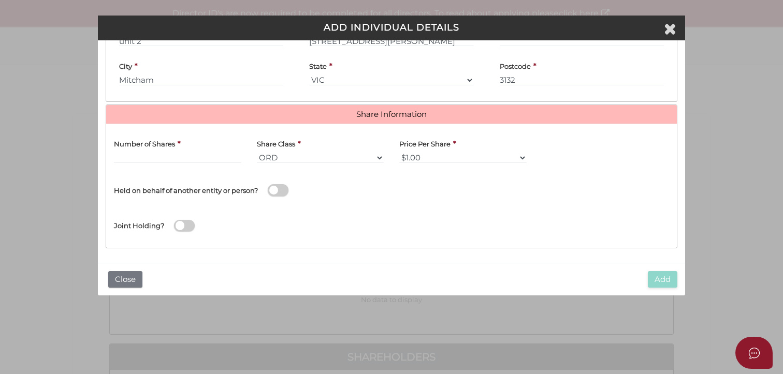
click at [124, 143] on h4 "Number of Shares" at bounding box center [144, 143] width 61 height 7
click at [126, 150] on label "Number of Shares" at bounding box center [144, 142] width 61 height 20
click at [127, 154] on input "text" at bounding box center [177, 157] width 127 height 11
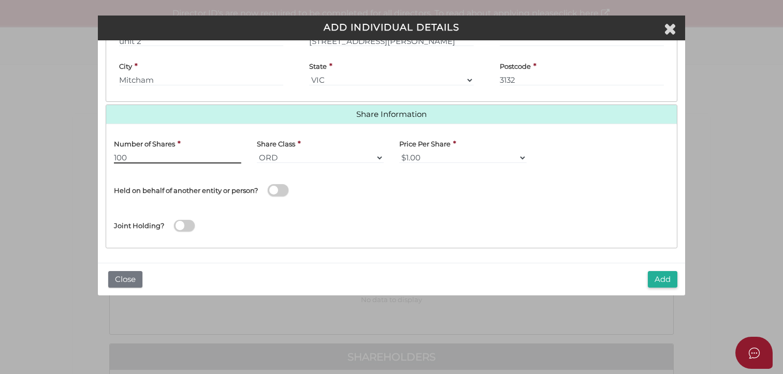
type input "100"
click at [282, 248] on div "* field required Roles Held Directors (at least 1) Secretary Public Officer Mem…" at bounding box center [391, 151] width 587 height 223
click at [666, 283] on button "Add" at bounding box center [663, 279] width 30 height 17
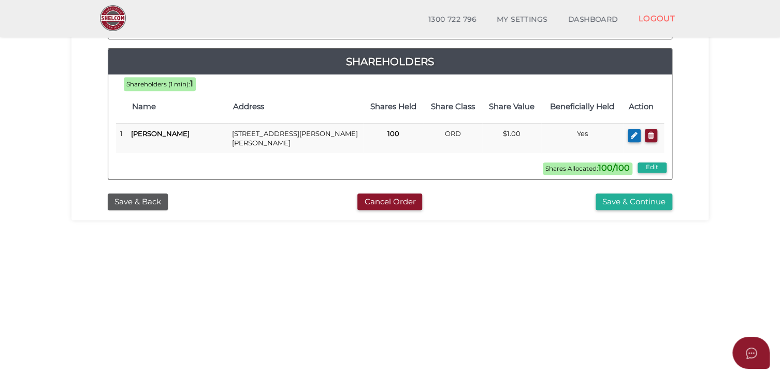
scroll to position [279, 0]
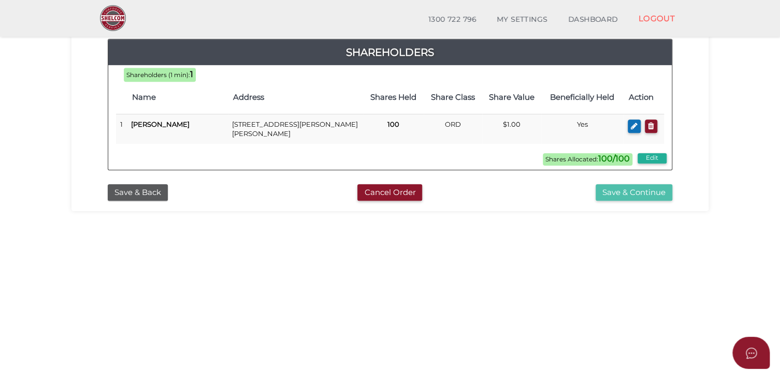
click at [634, 189] on button "Save & Continue" at bounding box center [634, 192] width 77 height 17
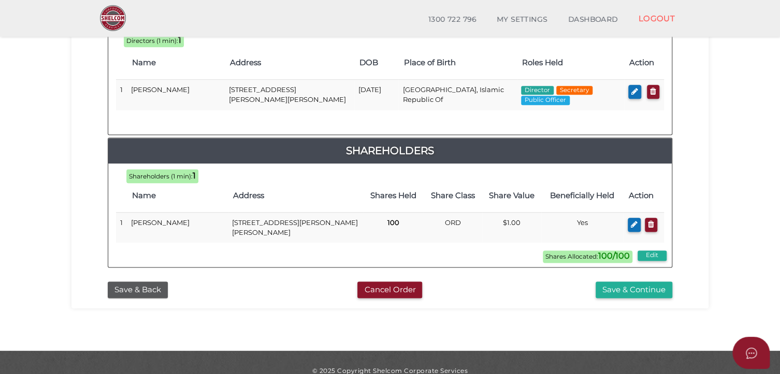
scroll to position [522, 0]
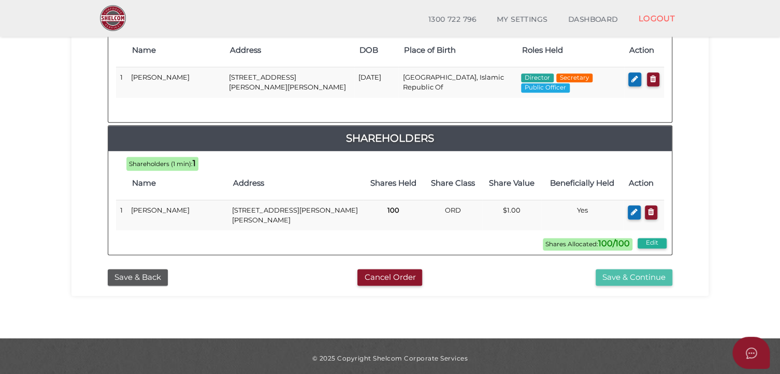
click at [631, 280] on button "Save & Continue" at bounding box center [634, 277] width 77 height 17
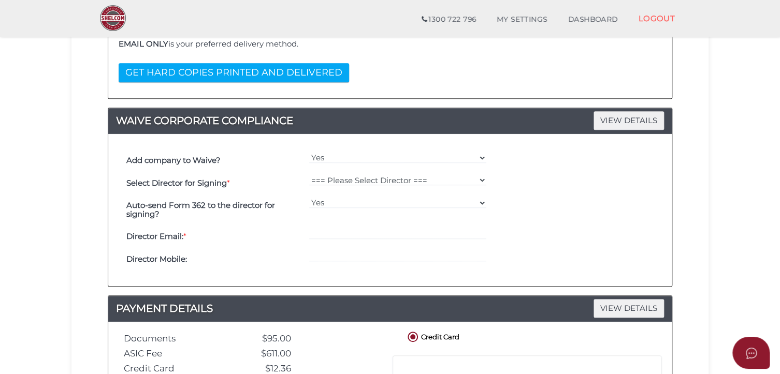
scroll to position [221, 0]
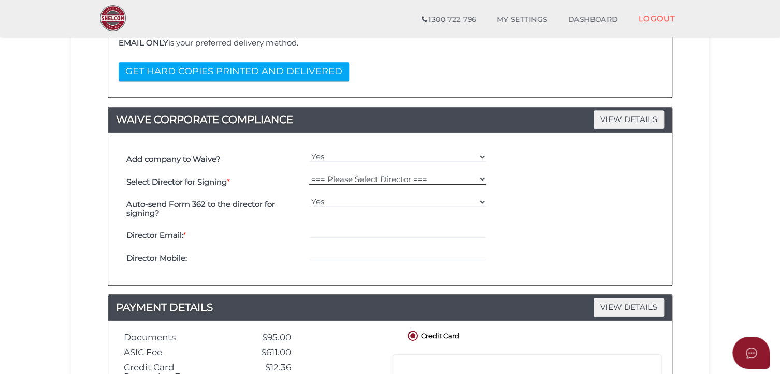
click at [483, 179] on select "=== Please Select Director === [PERSON_NAME]" at bounding box center [398, 179] width 178 height 11
select select "000027075"
click at [309, 174] on select "=== Please Select Director === [PERSON_NAME]" at bounding box center [398, 179] width 178 height 11
type input "[EMAIL_ADDRESS][DOMAIN_NAME]"
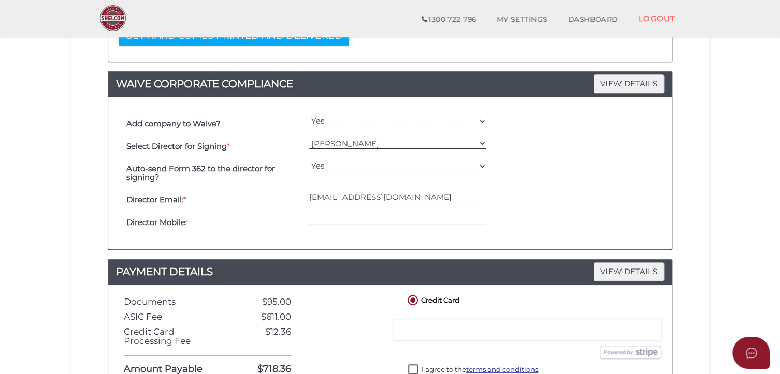
scroll to position [257, 0]
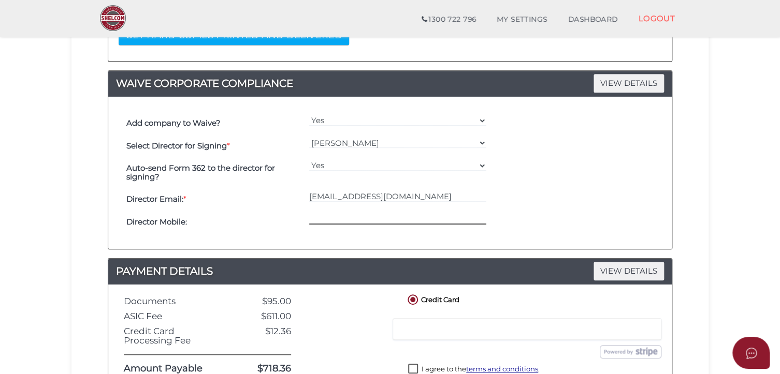
click at [340, 213] on input "tel" at bounding box center [398, 218] width 178 height 11
paste input "0412020194"
type input "0412020194"
click at [279, 237] on div "Add company to Waive? Yes No Select Director for Signing * === Please Select Di…" at bounding box center [390, 173] width 548 height 137
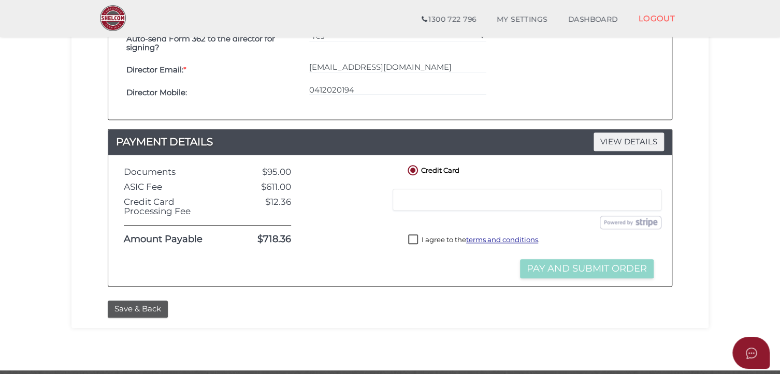
scroll to position [387, 0]
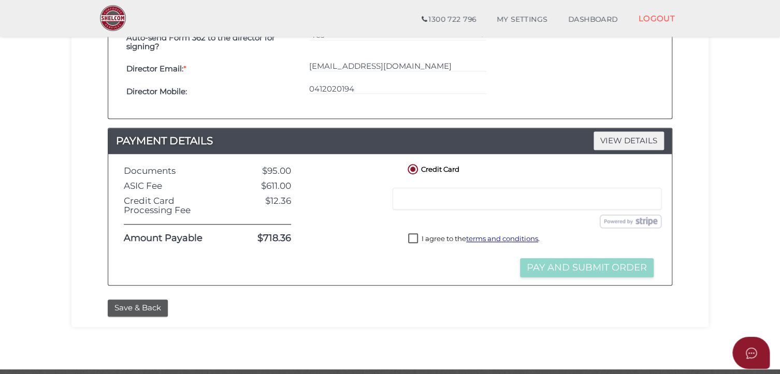
click at [414, 238] on label "I agree to the terms and conditions ." at bounding box center [474, 240] width 132 height 13
checkbox input "true"
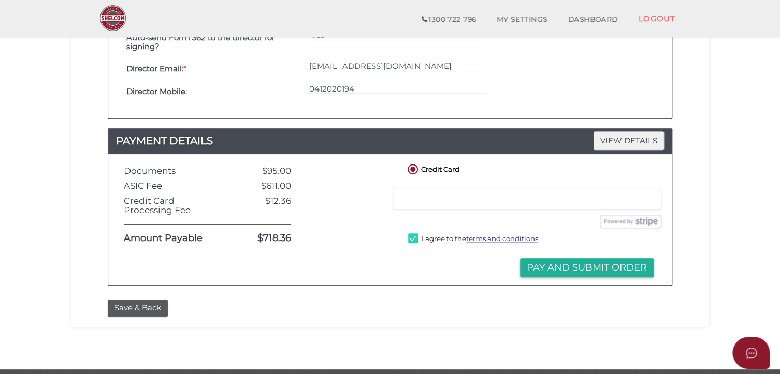
click at [414, 168] on label "Credit Card" at bounding box center [433, 168] width 54 height 13
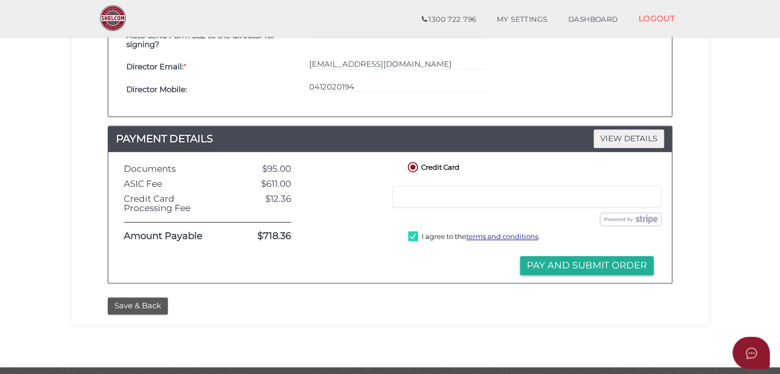
scroll to position [420, 0]
